Goal: Task Accomplishment & Management: Manage account settings

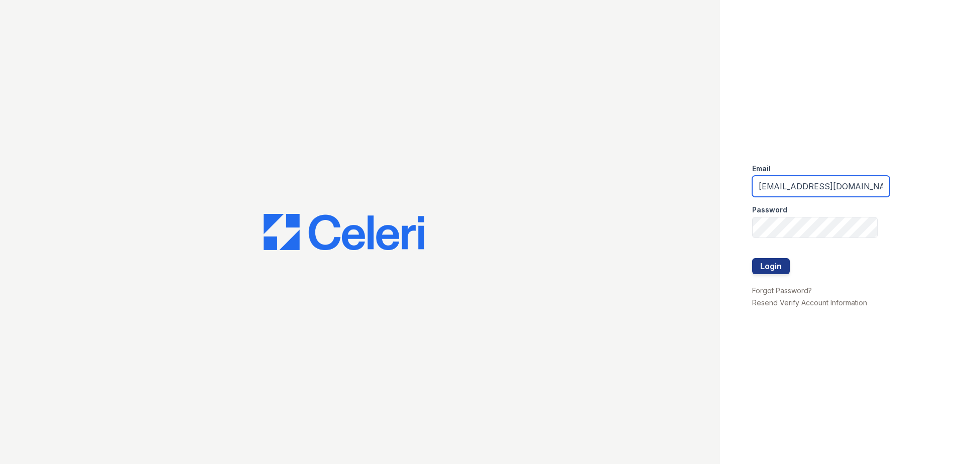
click at [862, 188] on input "[EMAIL_ADDRESS][DOMAIN_NAME]" at bounding box center [821, 186] width 138 height 21
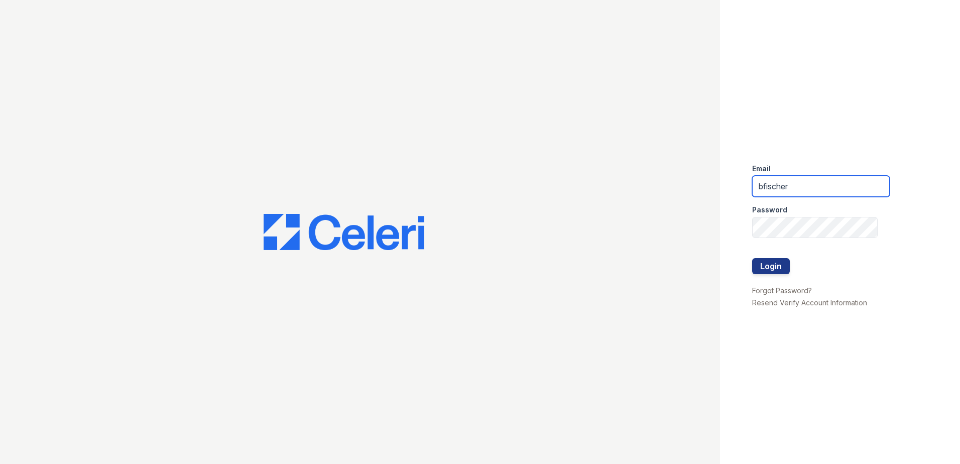
type input "[EMAIL_ADDRESS][DOMAIN_NAME]"
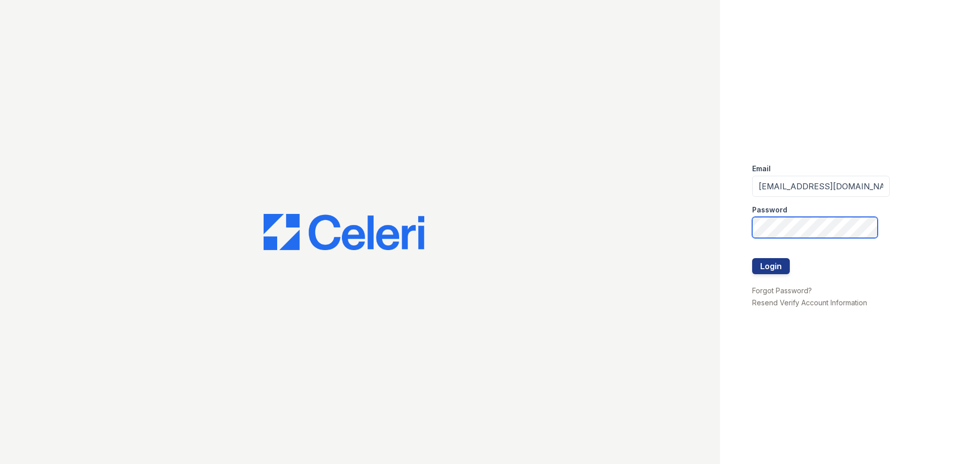
click at [752, 258] on button "Login" at bounding box center [771, 266] width 38 height 16
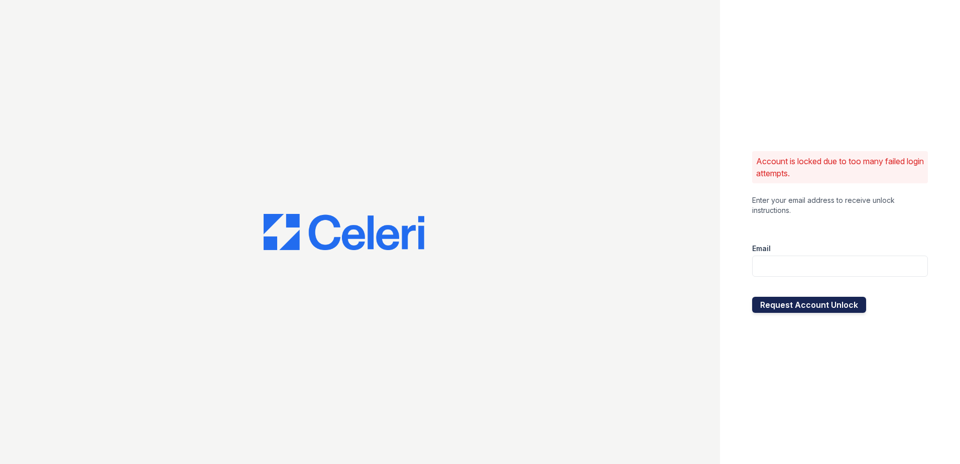
click at [796, 297] on button "Request Account Unlock" at bounding box center [809, 305] width 114 height 16
